Goal: Transaction & Acquisition: Book appointment/travel/reservation

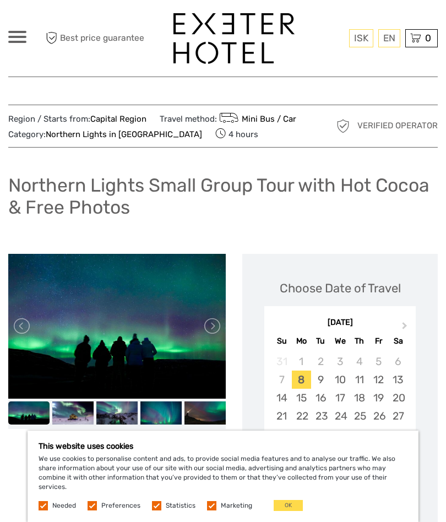
click at [400, 320] on button "Next Month" at bounding box center [406, 329] width 18 height 18
click at [402, 320] on button "Next Month" at bounding box center [406, 329] width 18 height 18
click at [395, 324] on div "December 2025" at bounding box center [339, 323] width 151 height 12
click at [403, 320] on button "Next Month" at bounding box center [406, 329] width 18 height 18
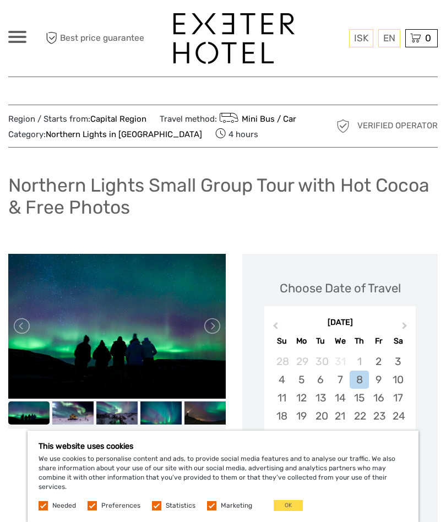
click at [396, 395] on div "17" at bounding box center [397, 397] width 19 height 18
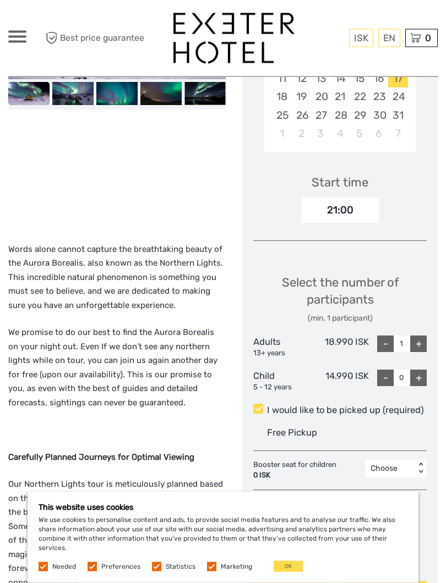
scroll to position [319, 0]
click at [418, 340] on div "+" at bounding box center [418, 344] width 17 height 17
type input "2"
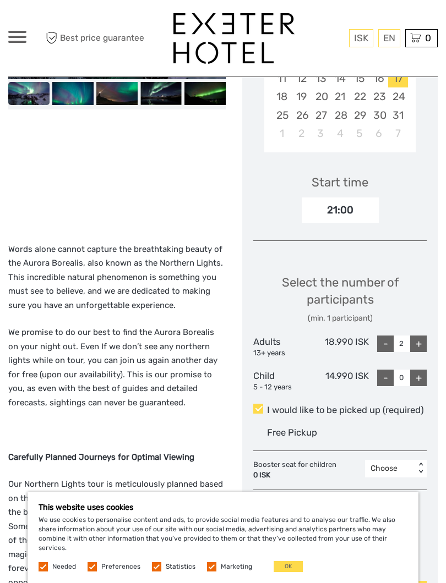
click at [283, 521] on button "OK" at bounding box center [287, 566] width 29 height 11
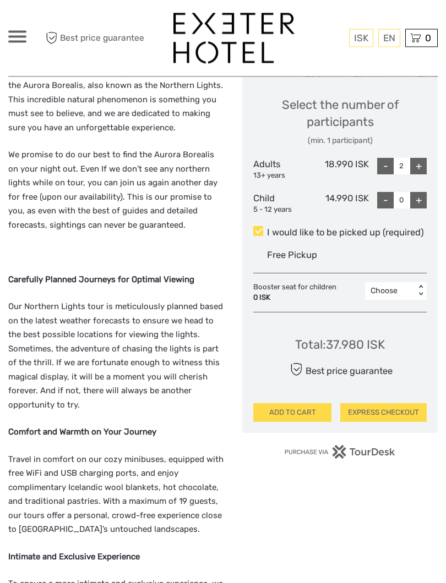
scroll to position [497, 0]
click at [0, 0] on link "English" at bounding box center [0, 0] width 0 height 0
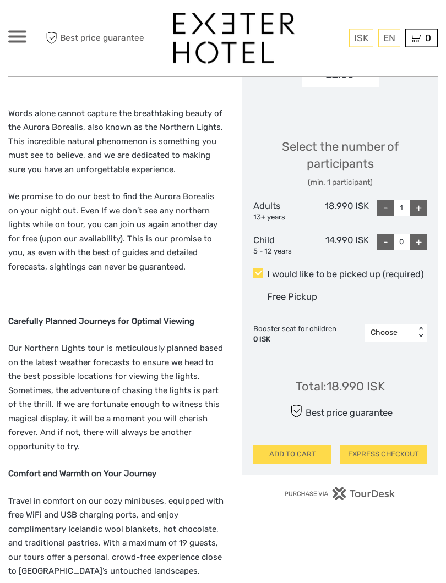
scroll to position [455, 0]
click at [418, 204] on div "+" at bounding box center [418, 208] width 17 height 17
type input "2"
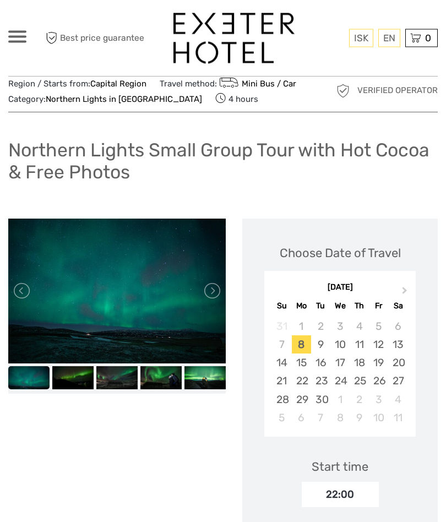
scroll to position [0, 0]
